Goal: Information Seeking & Learning: Check status

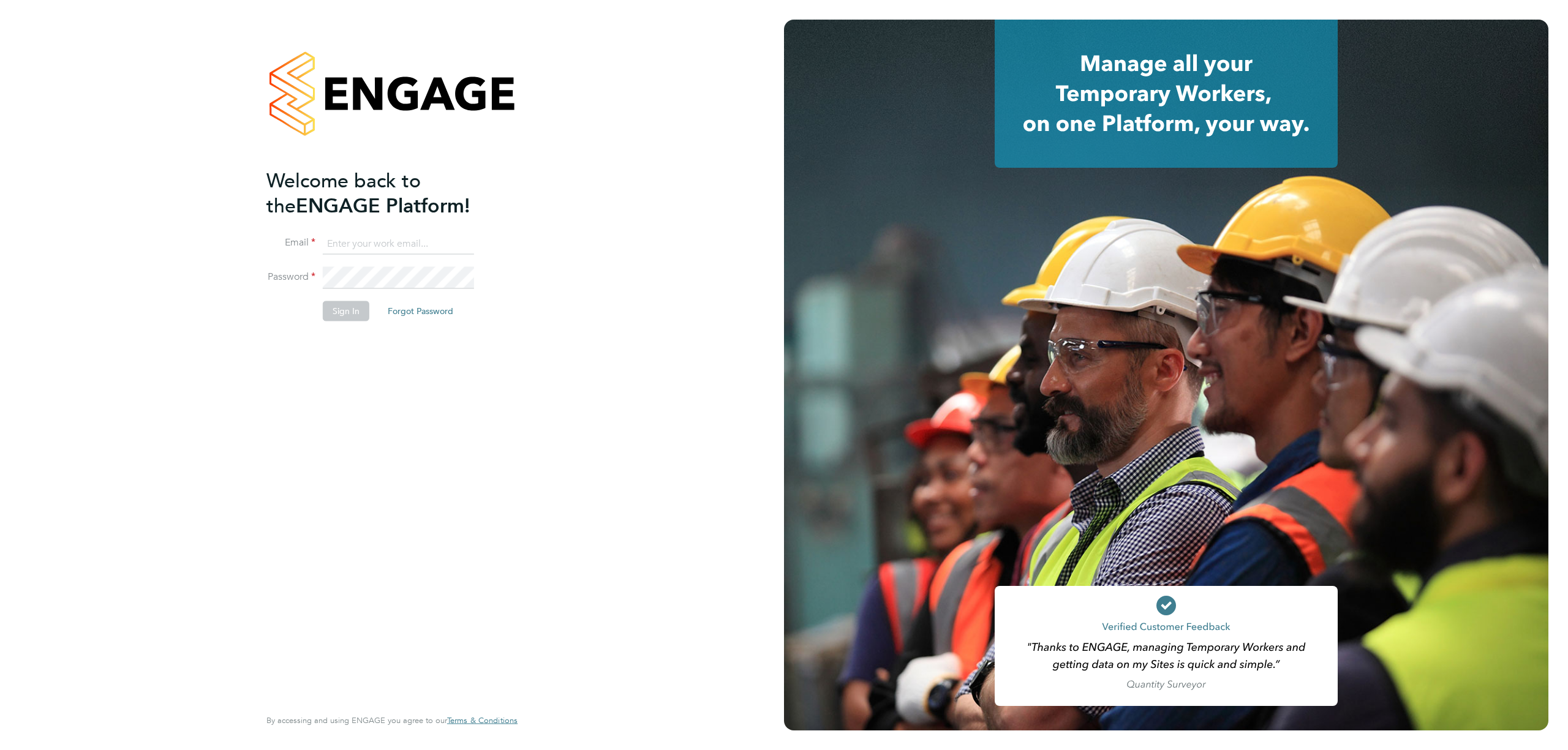
type input "accounts@xede.co.uk"
click at [347, 319] on button "Sign In" at bounding box center [346, 311] width 47 height 20
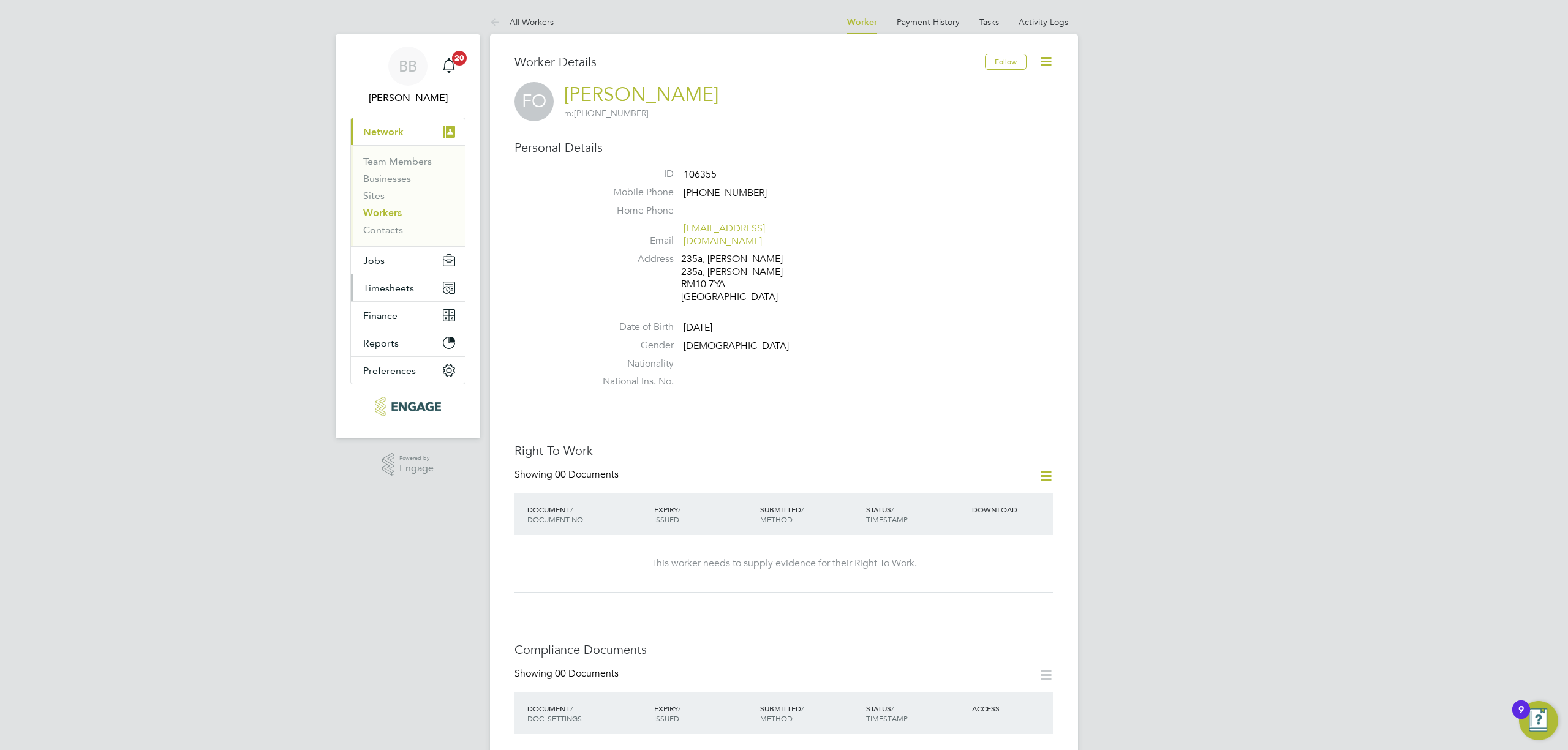
click at [391, 289] on span "Timesheets" at bounding box center [389, 288] width 51 height 11
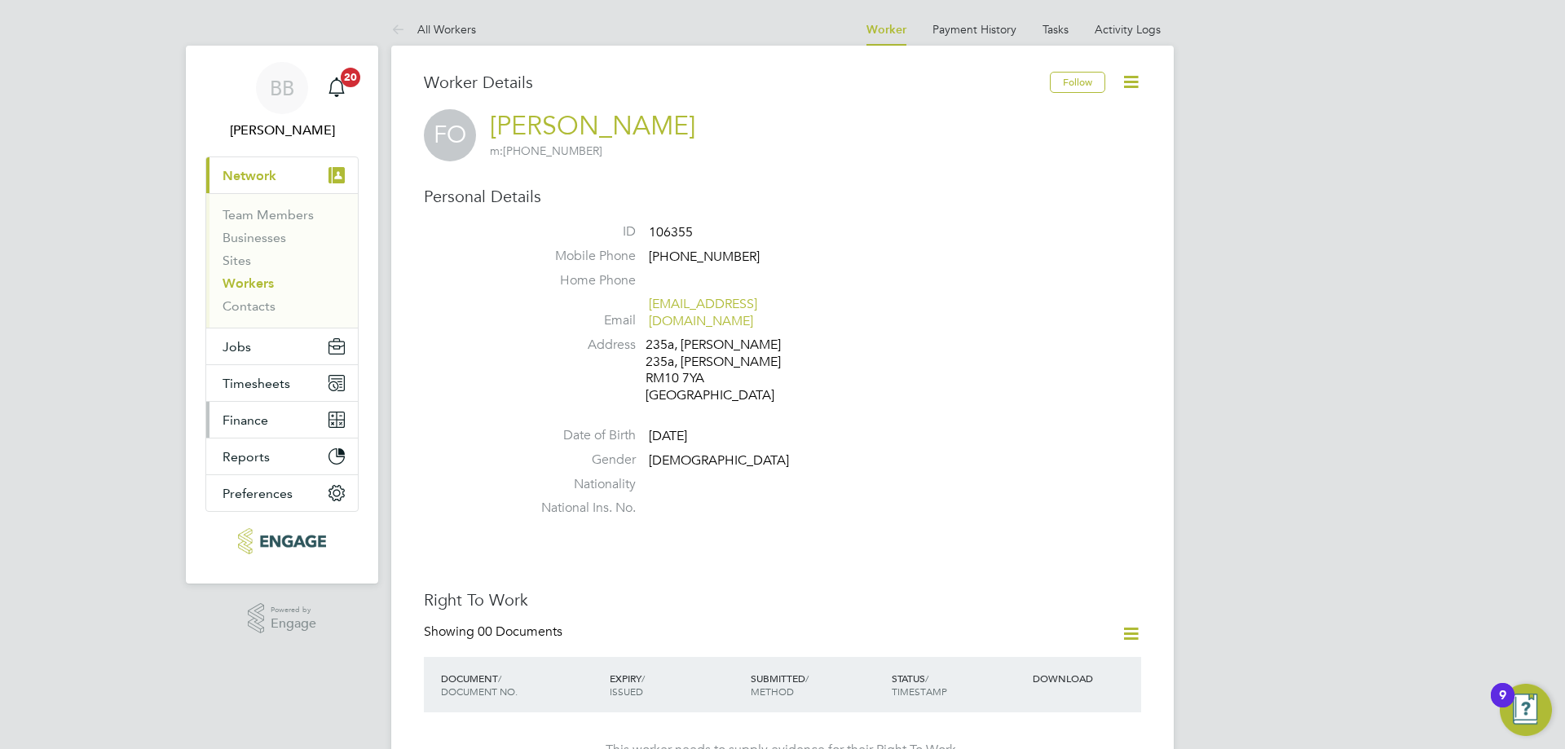
click at [297, 428] on button "Finance" at bounding box center [282, 420] width 152 height 36
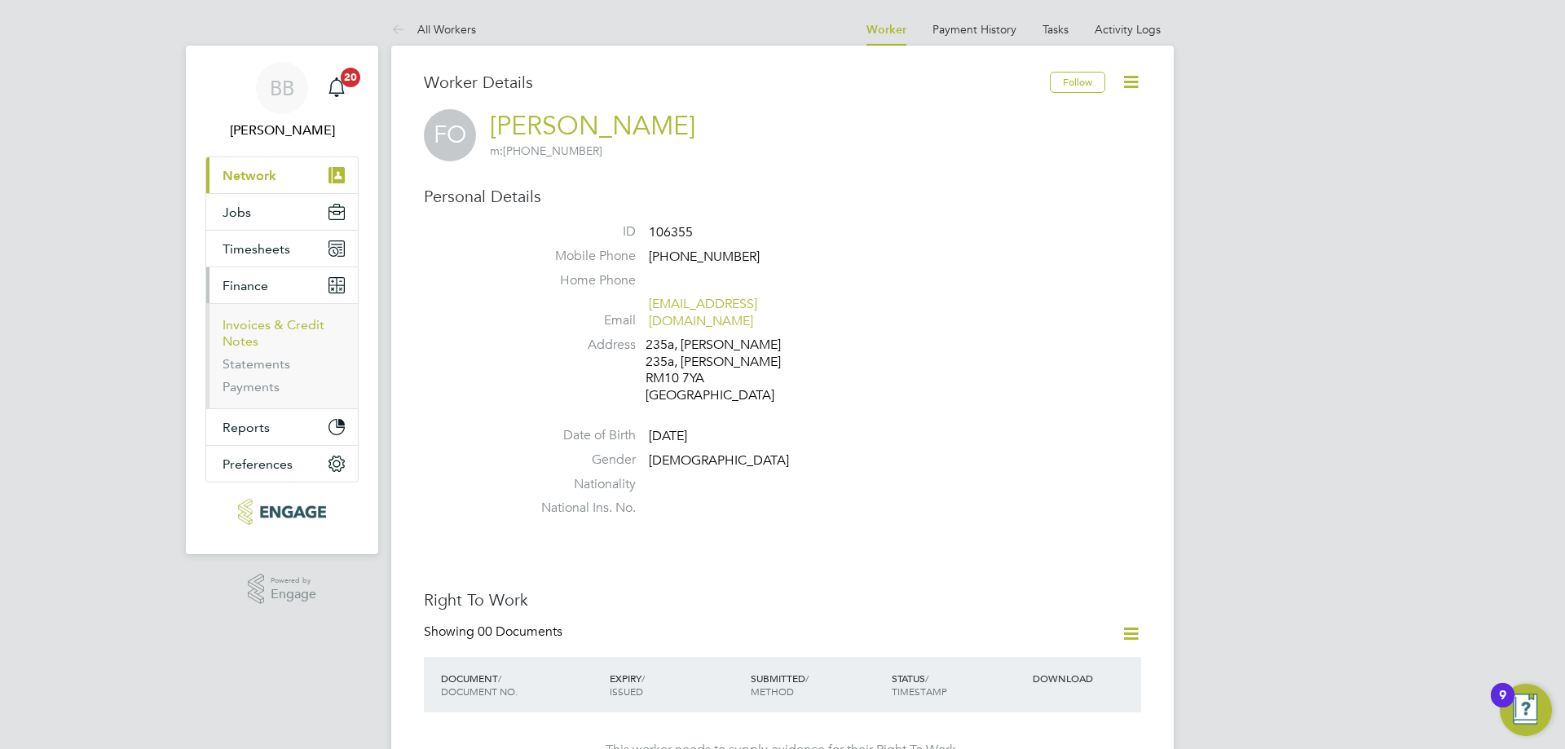
click at [293, 331] on link "Invoices & Credit Notes" at bounding box center [273, 333] width 102 height 32
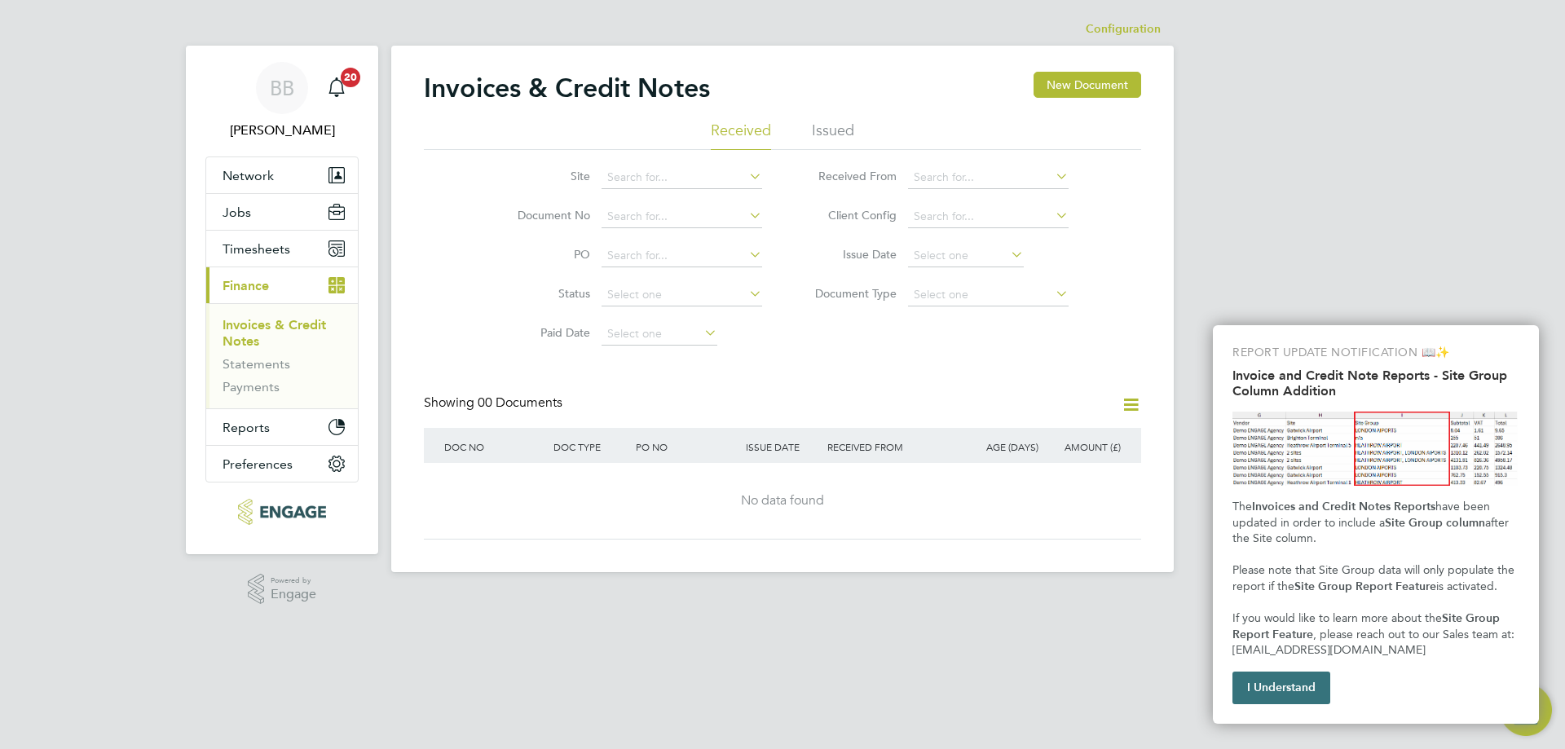
click at [1322, 687] on button "I Understand" at bounding box center [1281, 688] width 98 height 33
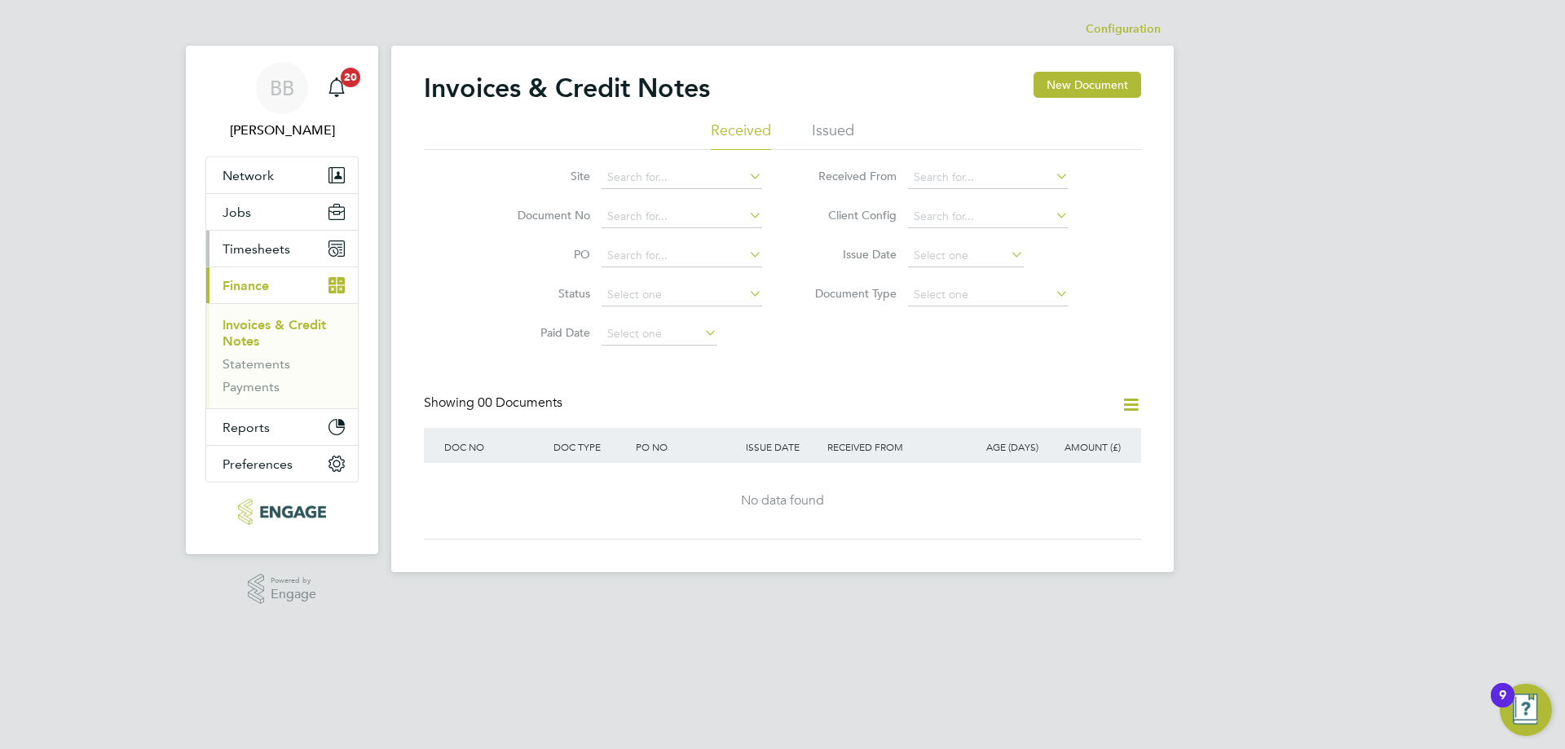
click at [270, 256] on span "Timesheets" at bounding box center [256, 248] width 68 height 15
click at [847, 139] on li "Issued" at bounding box center [833, 135] width 42 height 29
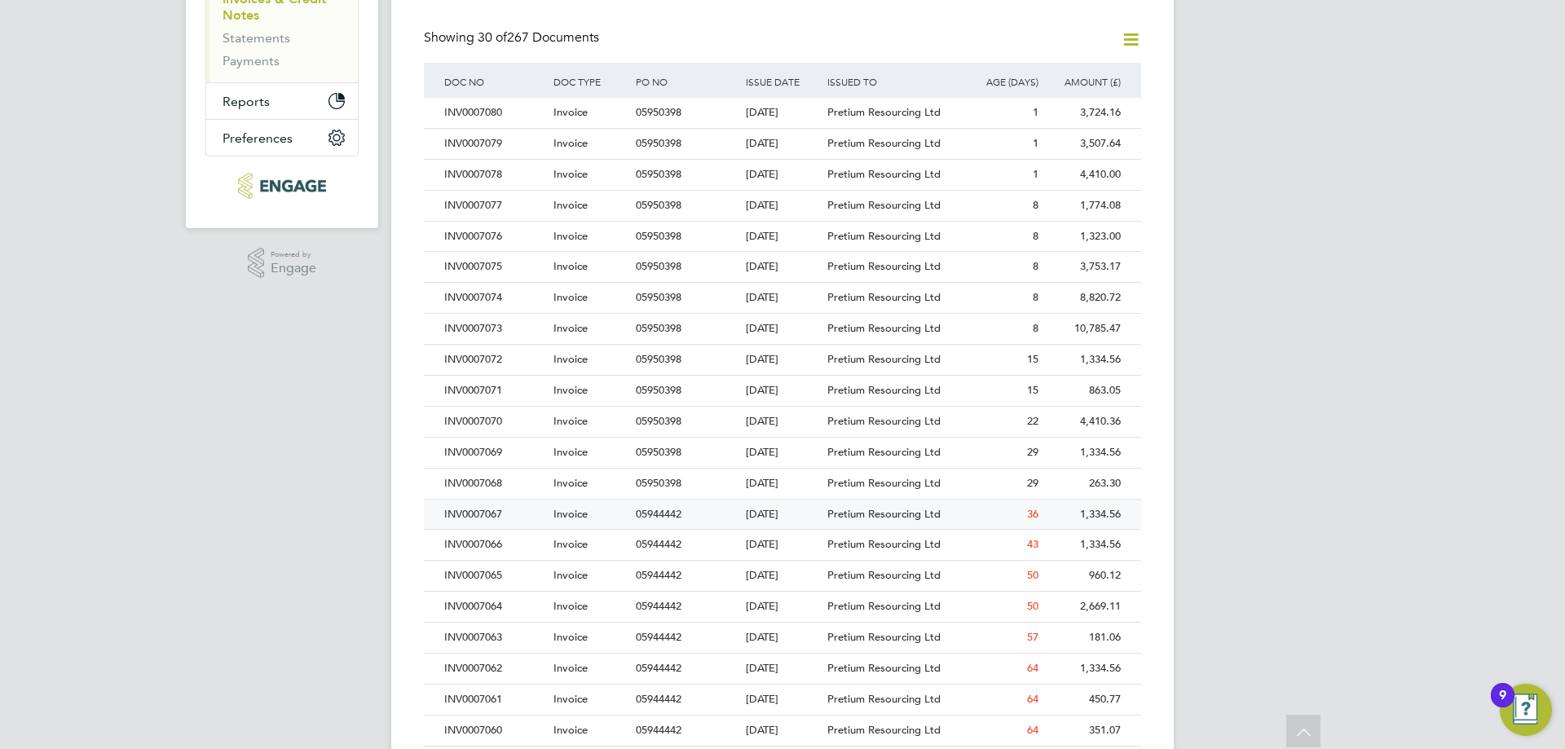
click at [525, 517] on div "INV0007067" at bounding box center [494, 515] width 109 height 30
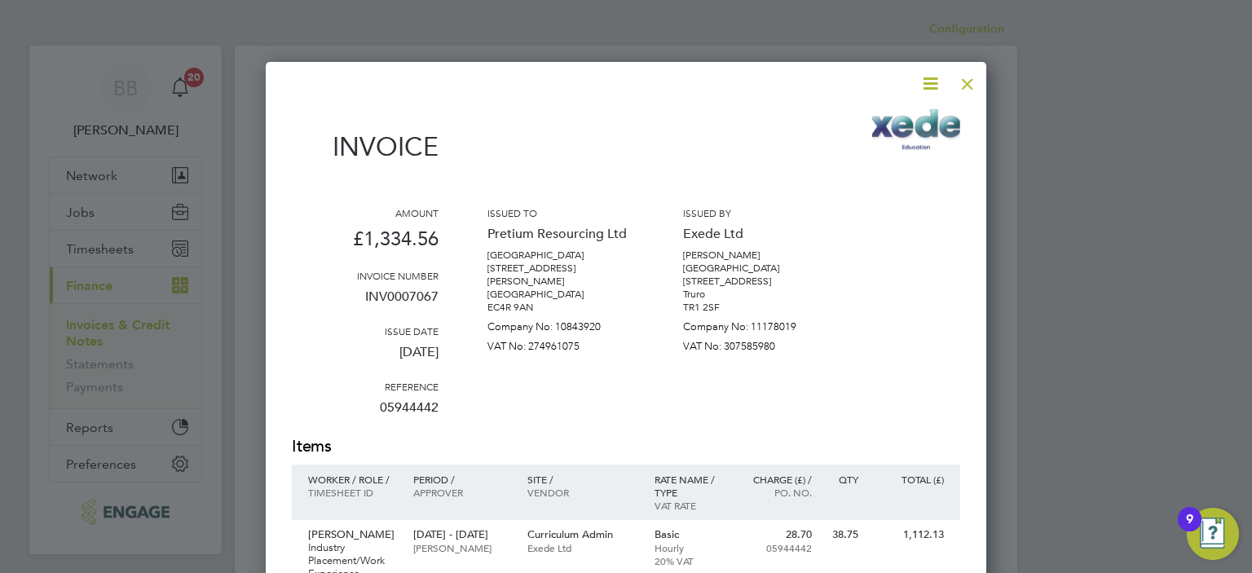
click at [965, 83] on div at bounding box center [967, 79] width 29 height 29
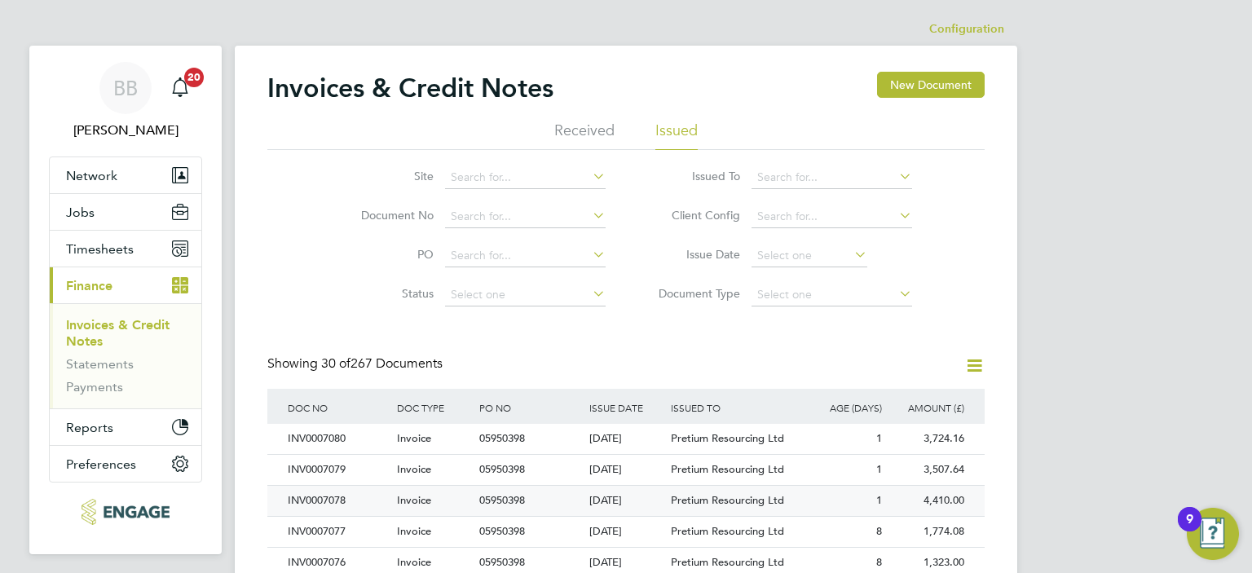
scroll to position [489, 0]
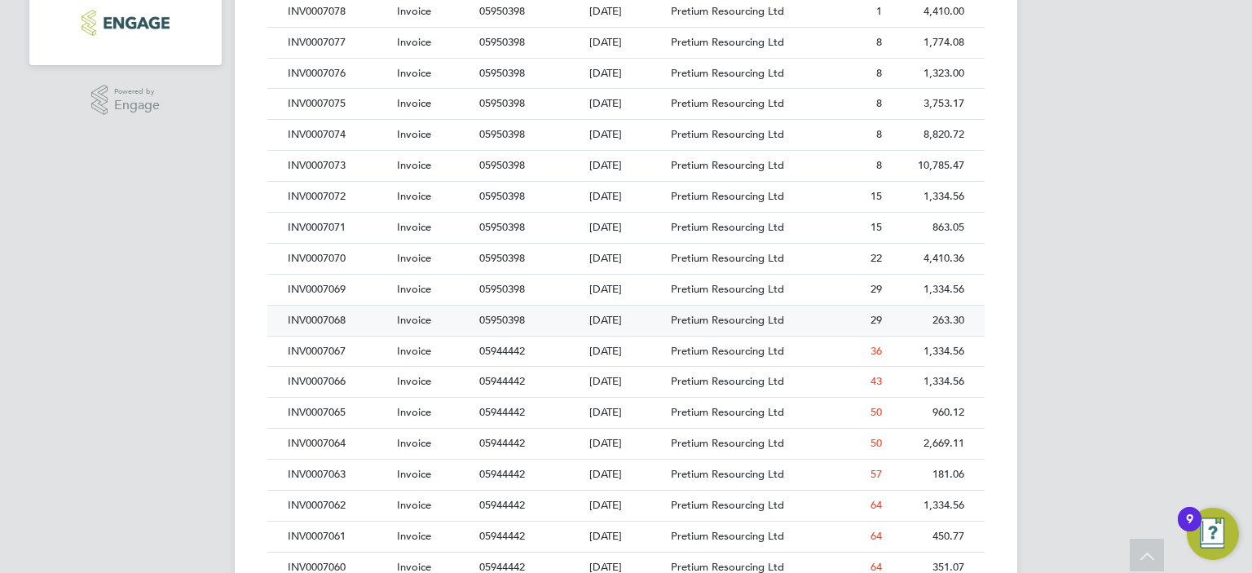
click at [365, 322] on div "INV0007068" at bounding box center [338, 321] width 109 height 30
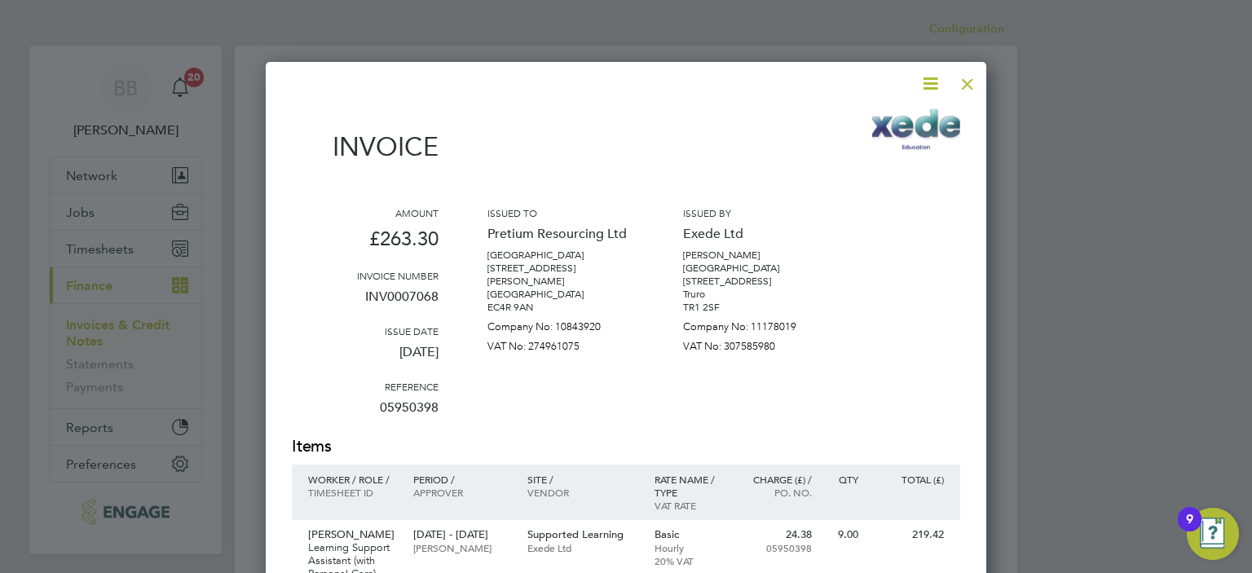
click at [968, 82] on div at bounding box center [967, 79] width 29 height 29
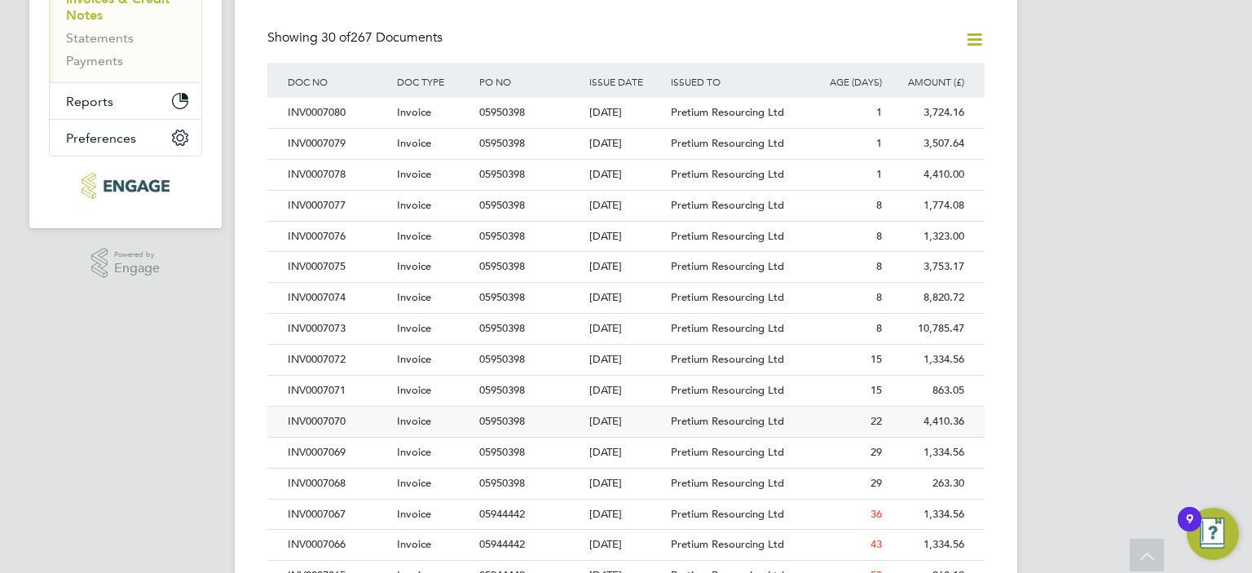
scroll to position [407, 0]
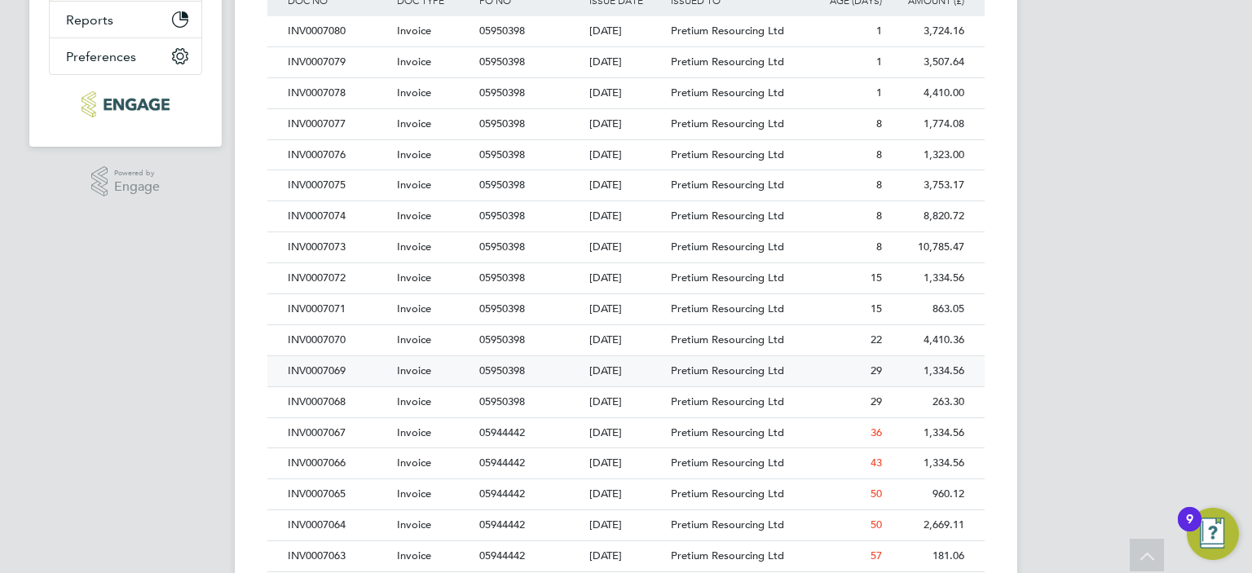
click at [359, 368] on div "INV0007069" at bounding box center [338, 371] width 109 height 30
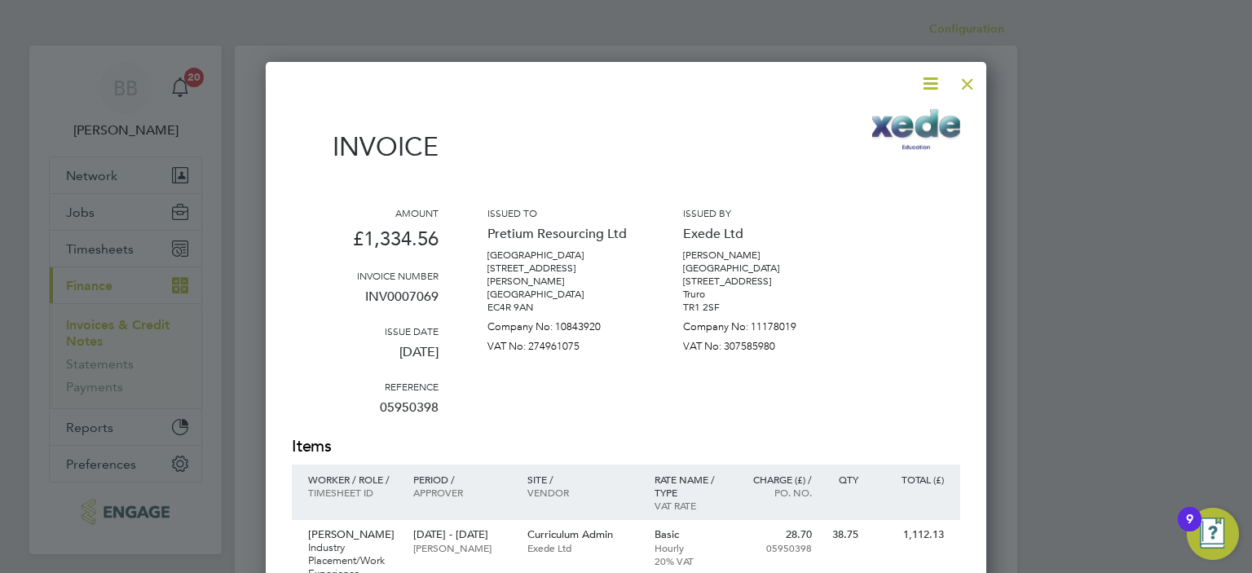
click at [965, 87] on div at bounding box center [967, 79] width 29 height 29
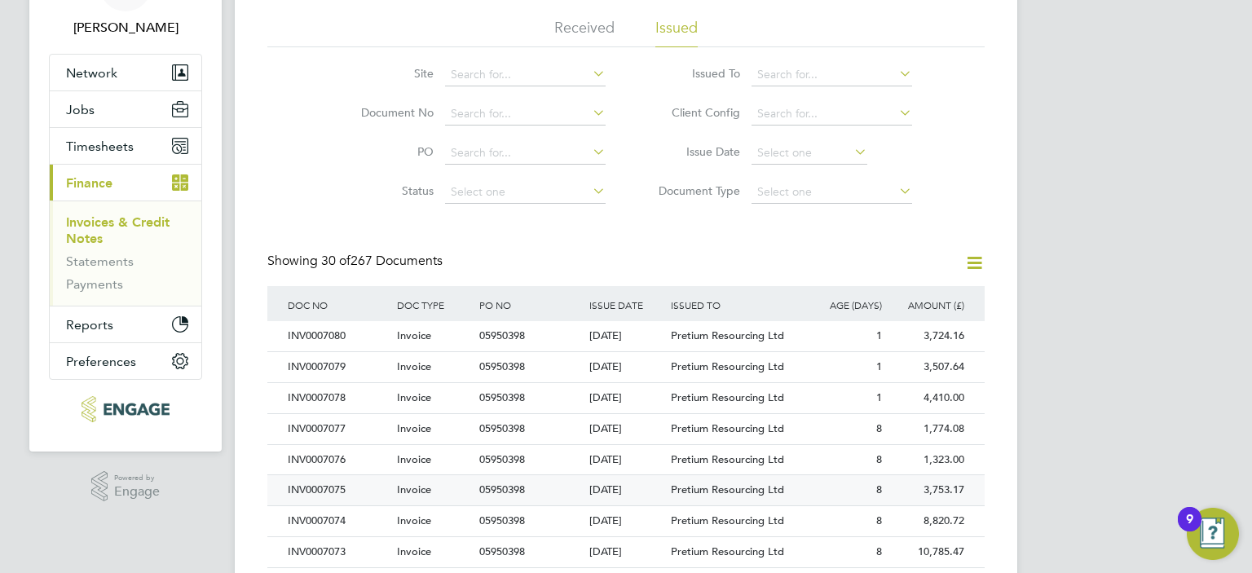
scroll to position [244, 0]
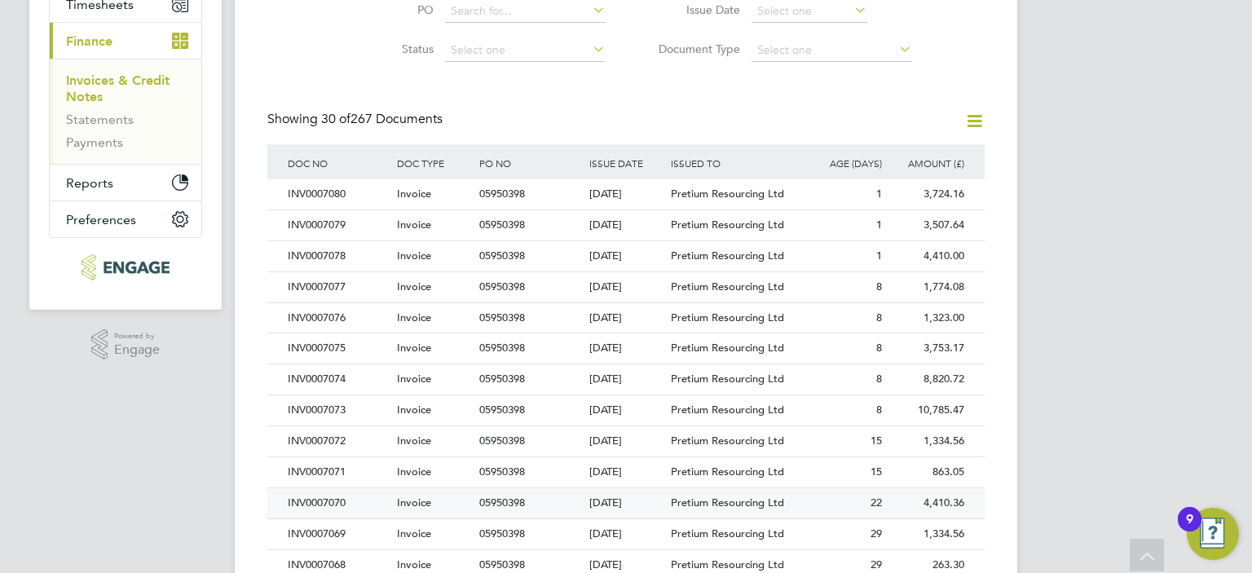
click at [357, 504] on div "INV0007070" at bounding box center [338, 503] width 109 height 30
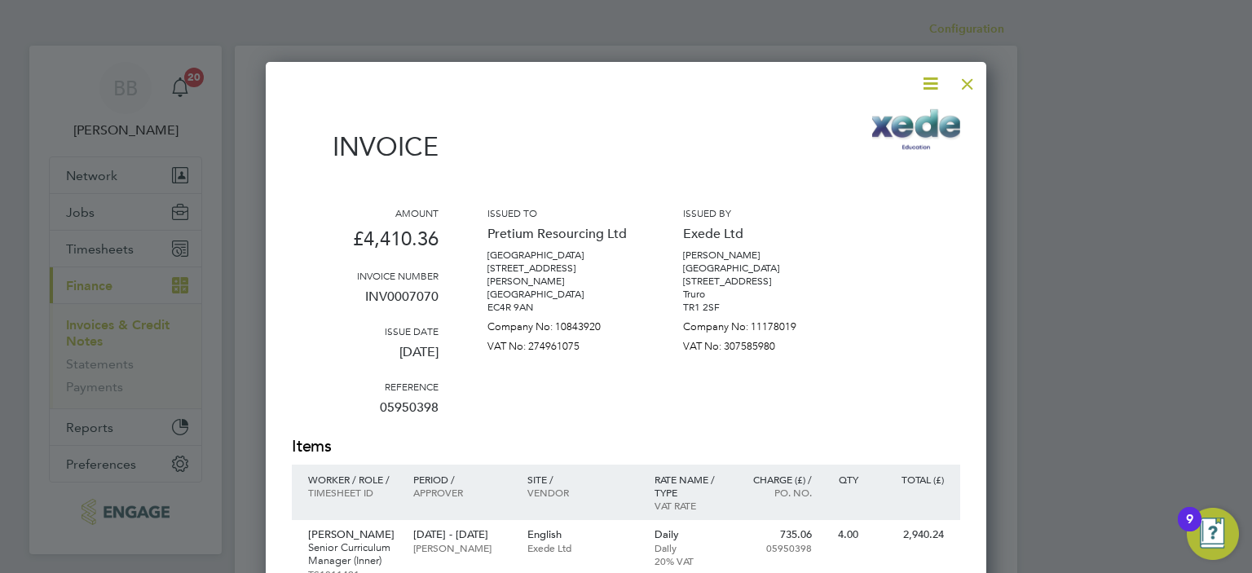
click at [967, 86] on div at bounding box center [967, 79] width 29 height 29
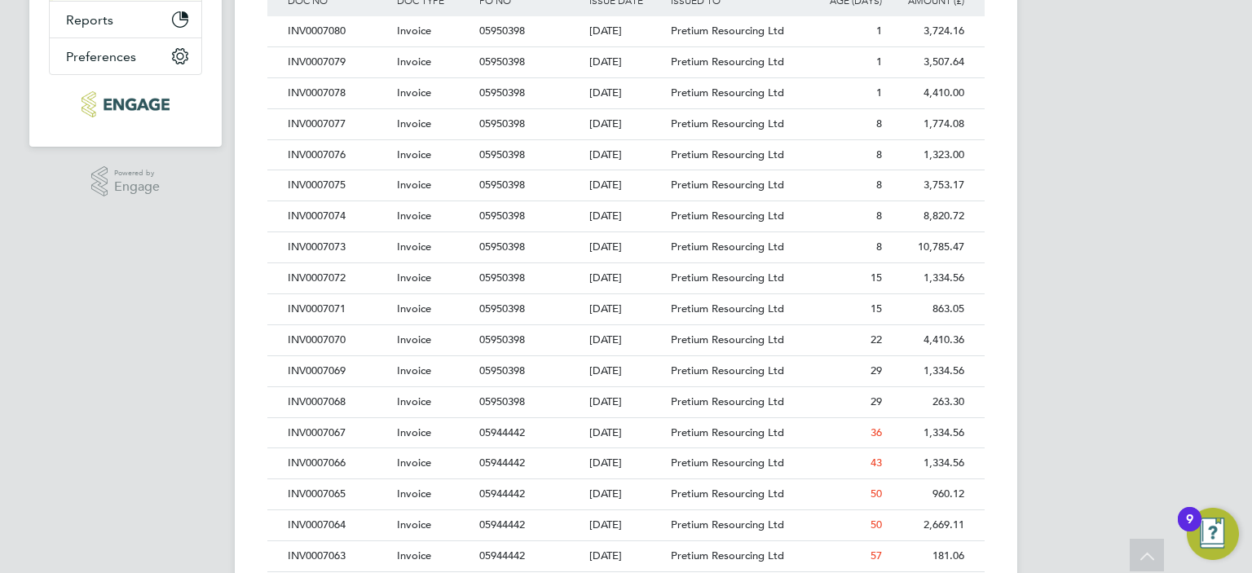
scroll to position [652, 0]
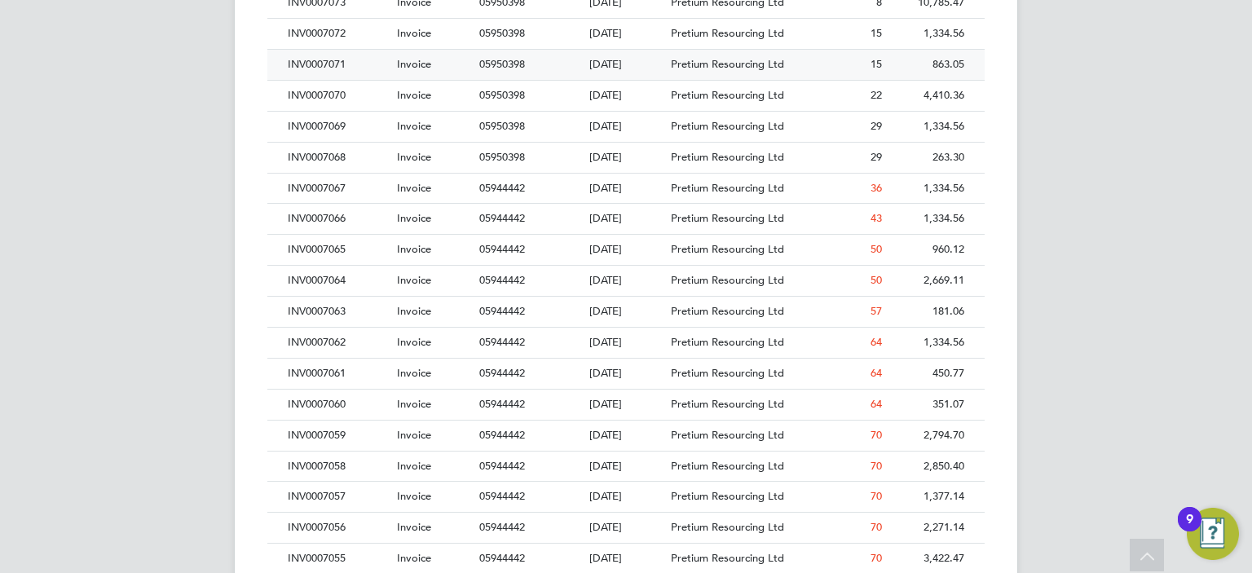
click at [363, 64] on div "INV0007071" at bounding box center [338, 65] width 109 height 30
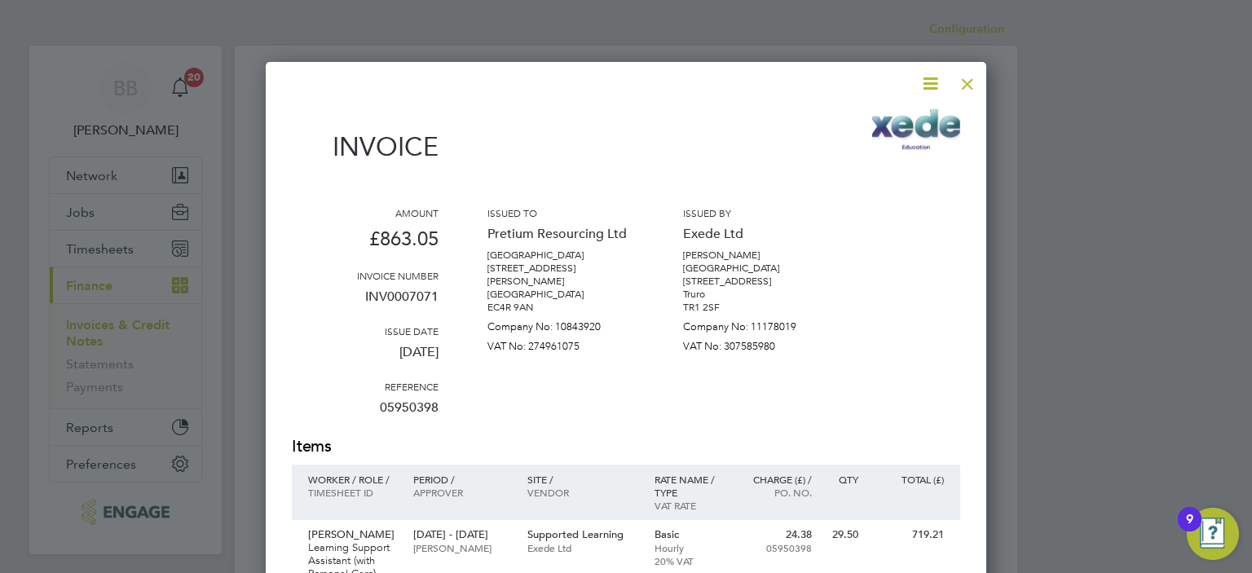
click at [971, 84] on div at bounding box center [967, 79] width 29 height 29
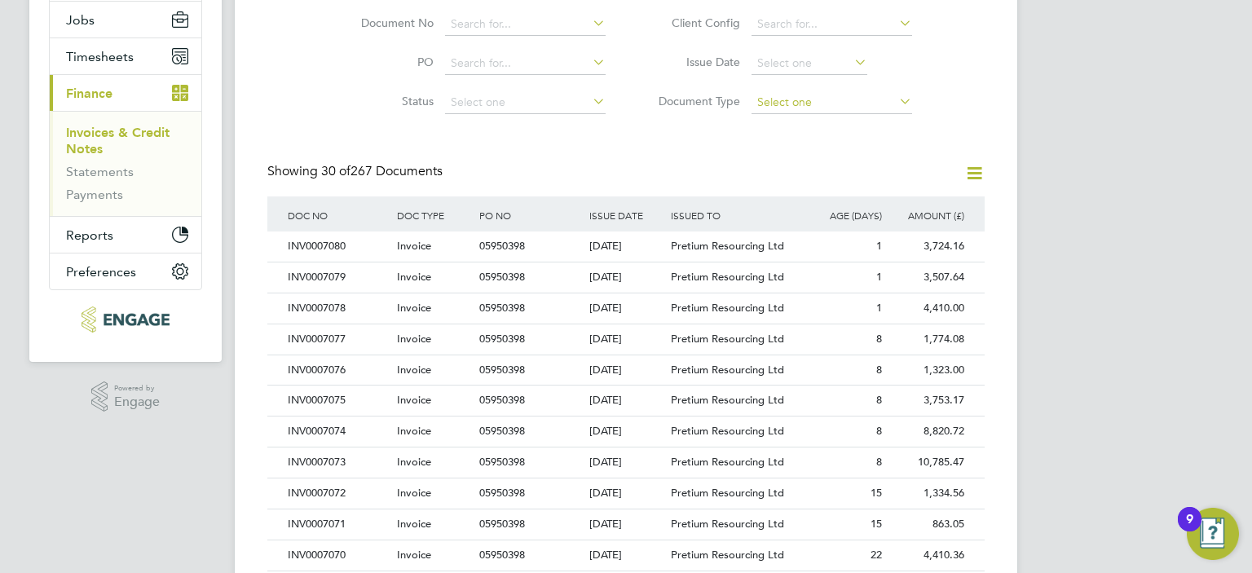
scroll to position [407, 0]
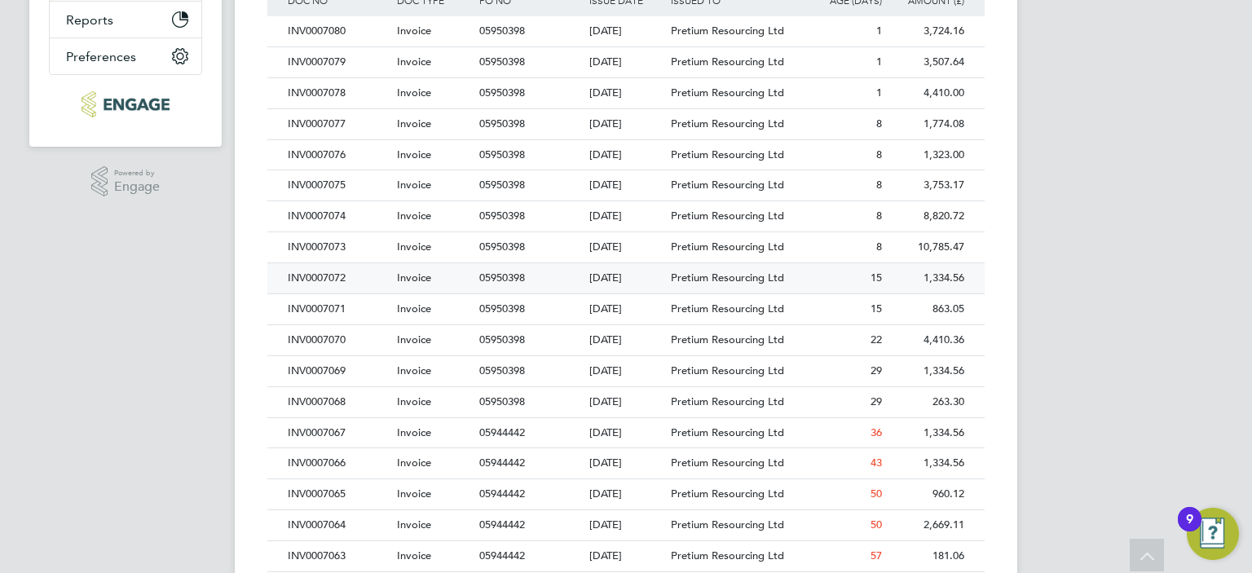
click at [357, 281] on div "INV0007072" at bounding box center [338, 278] width 109 height 30
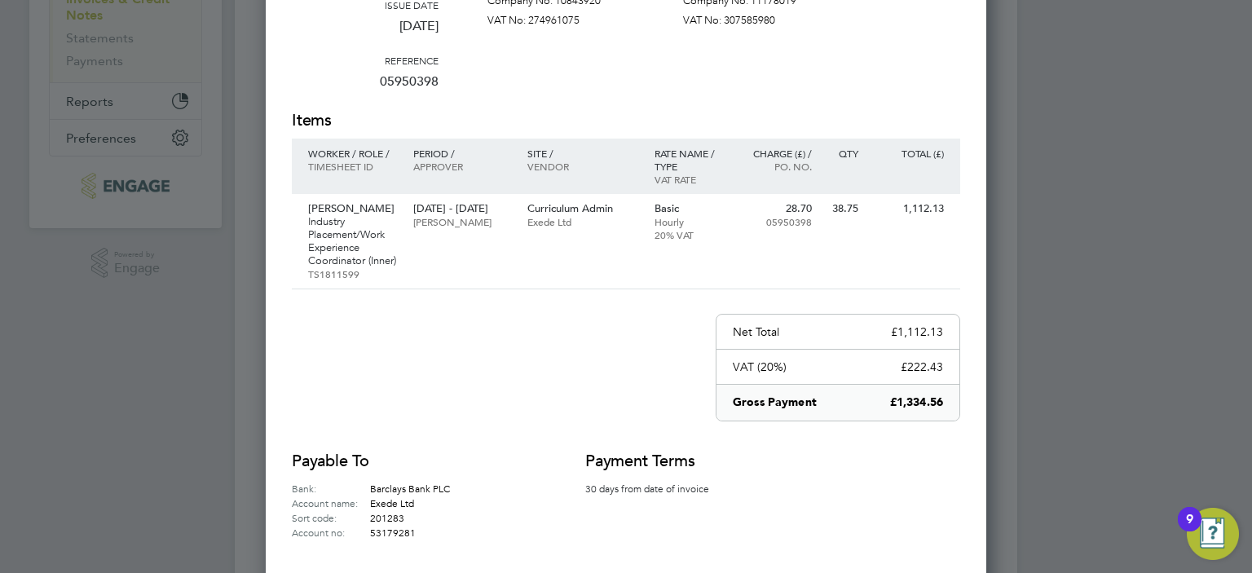
scroll to position [244, 0]
